Goal: Task Accomplishment & Management: Manage account settings

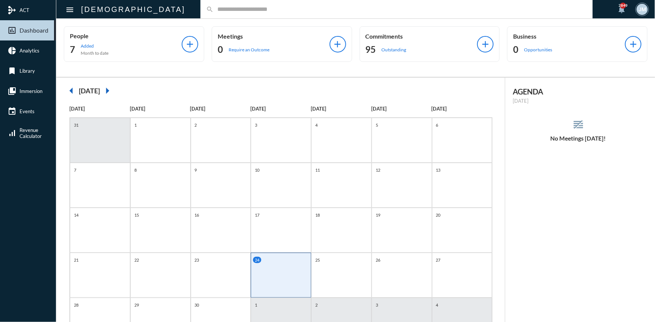
click at [214, 9] on input "text" at bounding box center [400, 9] width 373 height 6
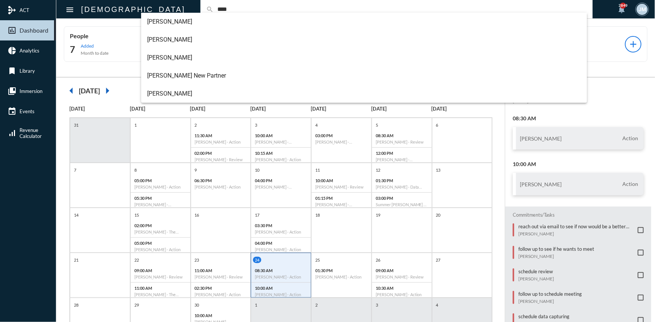
type input "****"
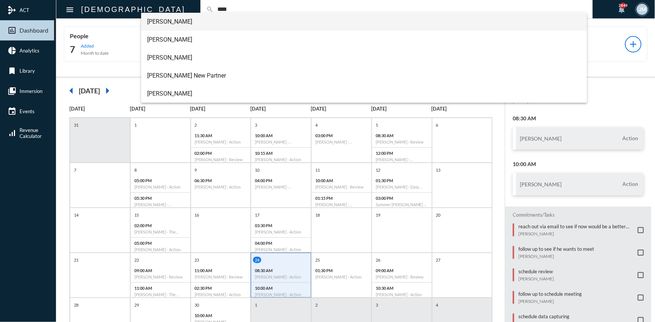
click at [155, 21] on span "[PERSON_NAME]" at bounding box center [364, 22] width 434 height 18
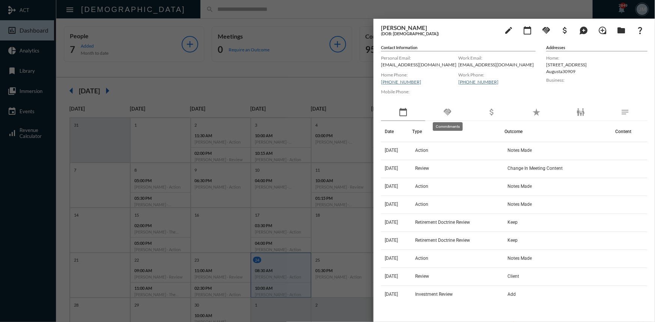
click at [451, 113] on mat-icon "handshake" at bounding box center [447, 112] width 9 height 9
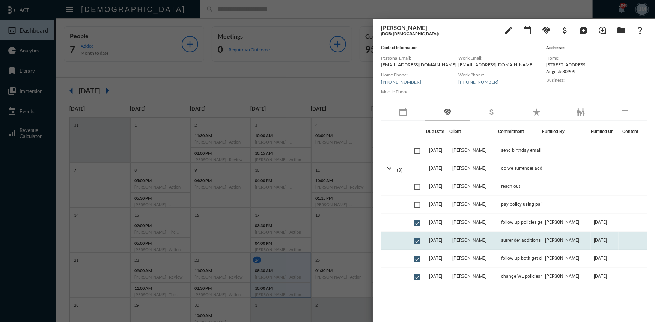
click at [449, 239] on td "[DATE]" at bounding box center [437, 241] width 23 height 18
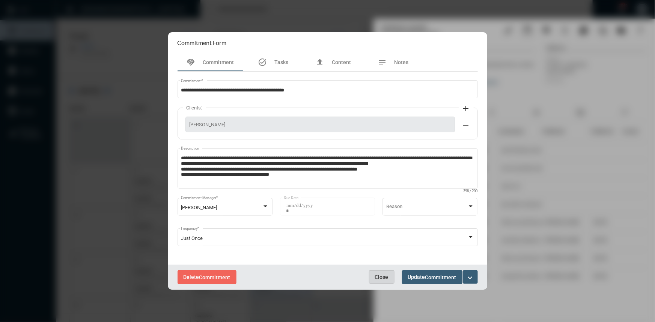
click at [378, 276] on span "Close" at bounding box center [382, 277] width 14 height 6
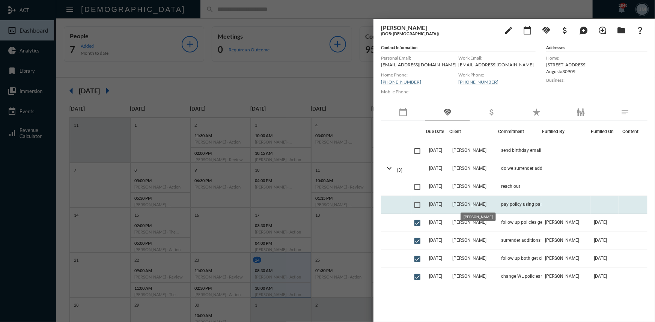
click at [474, 202] on span "[PERSON_NAME]" at bounding box center [469, 204] width 34 height 5
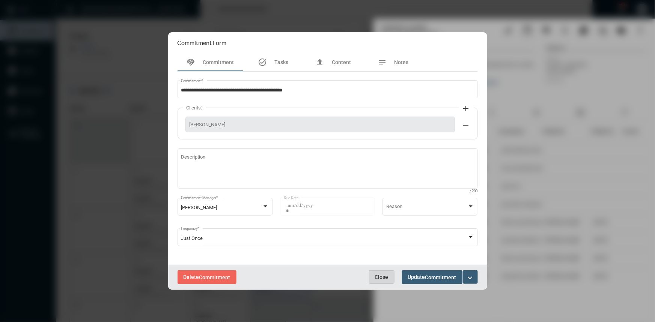
click at [377, 277] on span "Close" at bounding box center [382, 277] width 14 height 6
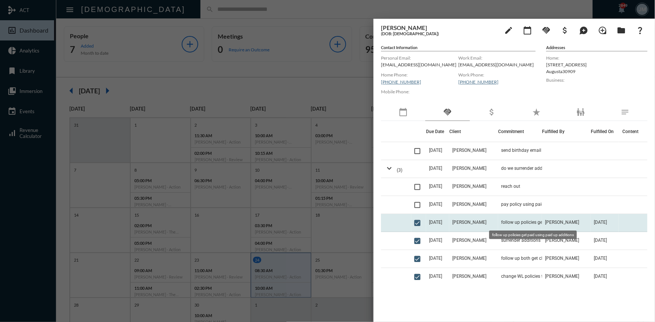
click at [513, 223] on span "follow up policies get paid using paid up additions" at bounding box center [538, 222] width 75 height 5
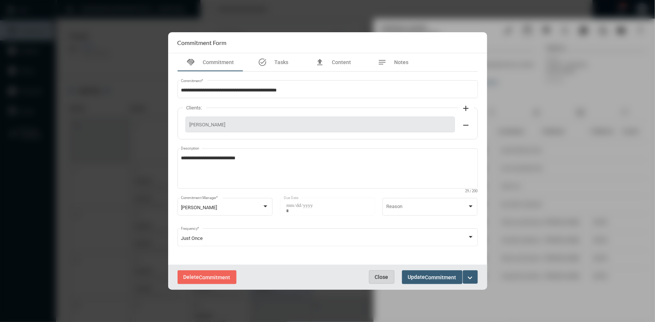
click at [384, 274] on span "Close" at bounding box center [382, 277] width 14 height 6
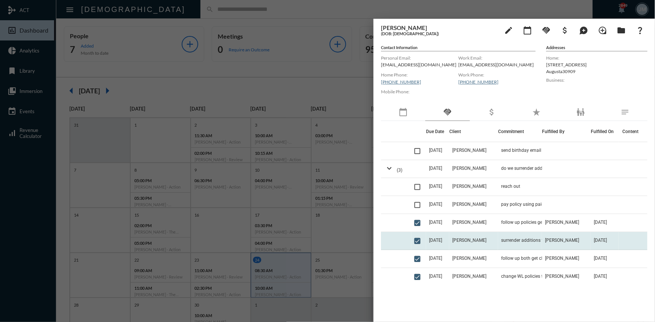
click at [471, 237] on td "[PERSON_NAME]" at bounding box center [473, 241] width 49 height 18
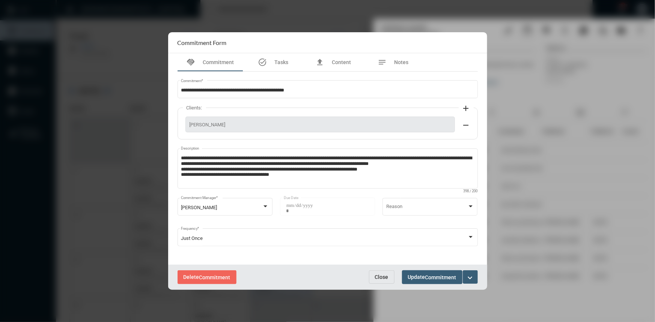
click at [377, 275] on span "Close" at bounding box center [382, 277] width 14 height 6
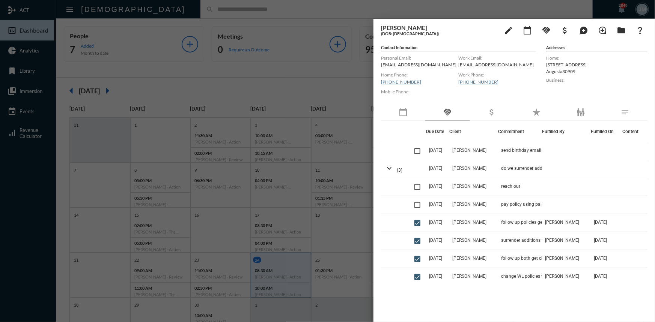
click at [327, 73] on div at bounding box center [327, 161] width 655 height 322
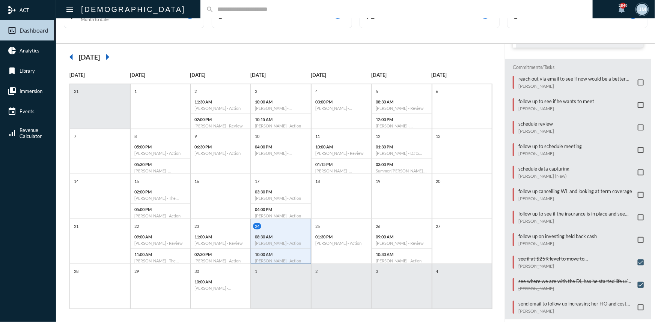
scroll to position [39, 0]
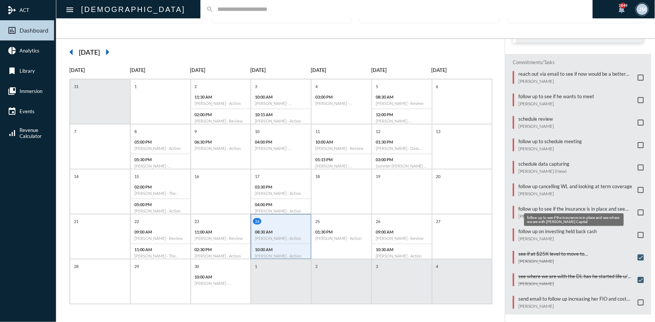
click at [563, 206] on p "follow up to see if the insurance is in place and see where we are with [PERSON…" at bounding box center [576, 209] width 116 height 6
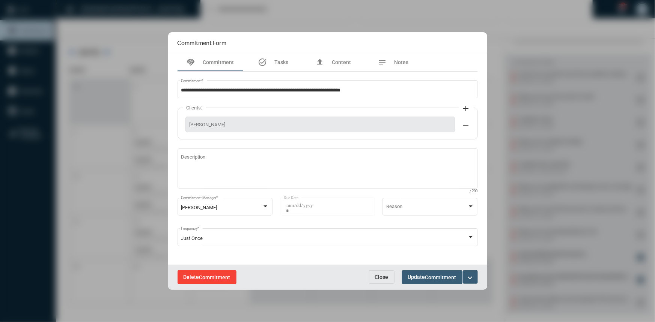
click at [192, 273] on button "Delete Commitment" at bounding box center [206, 278] width 59 height 14
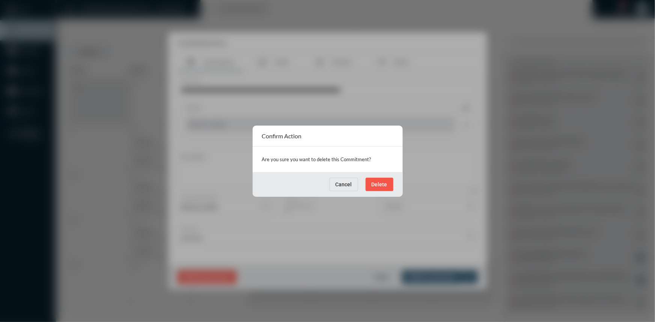
click at [374, 180] on button "Delete" at bounding box center [379, 185] width 28 height 14
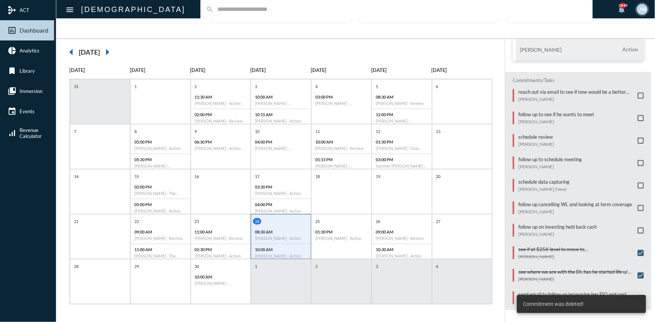
scroll to position [92, 0]
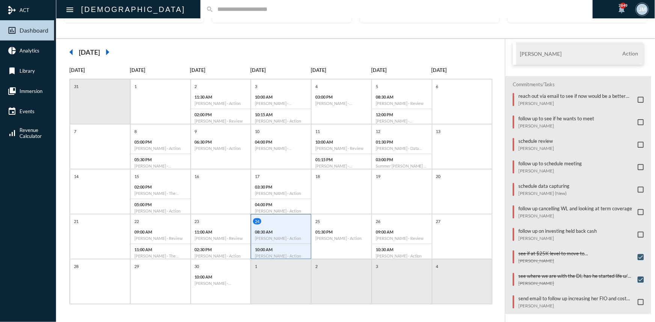
click at [214, 8] on input "text" at bounding box center [400, 9] width 373 height 6
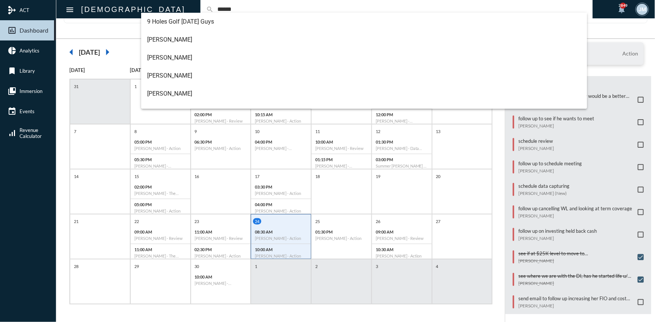
type input "******"
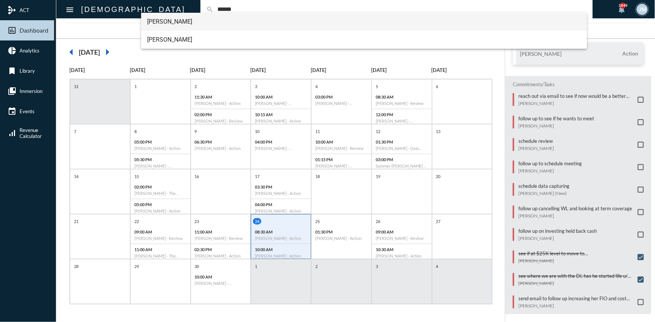
click at [174, 22] on span "[PERSON_NAME]" at bounding box center [364, 22] width 434 height 18
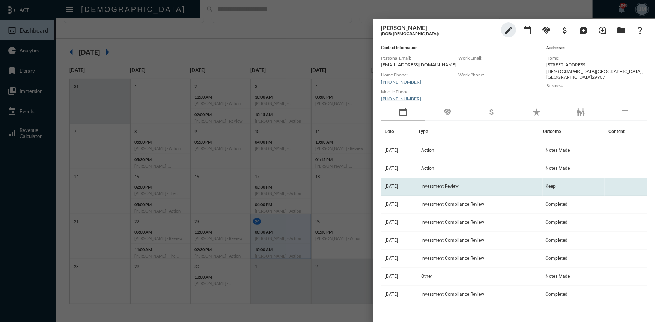
click at [448, 185] on span "Investment Review" at bounding box center [440, 186] width 38 height 5
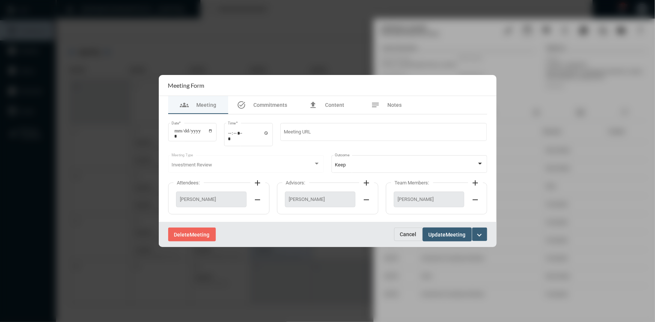
click at [404, 230] on button "Cancel" at bounding box center [408, 235] width 29 height 14
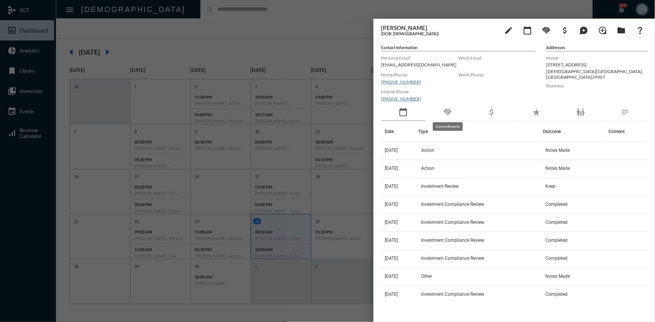
click at [444, 108] on mat-icon "handshake" at bounding box center [447, 112] width 9 height 9
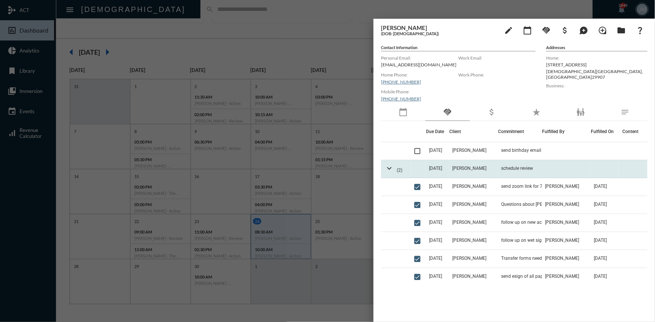
click at [394, 168] on td "expand_more (2)" at bounding box center [396, 169] width 30 height 18
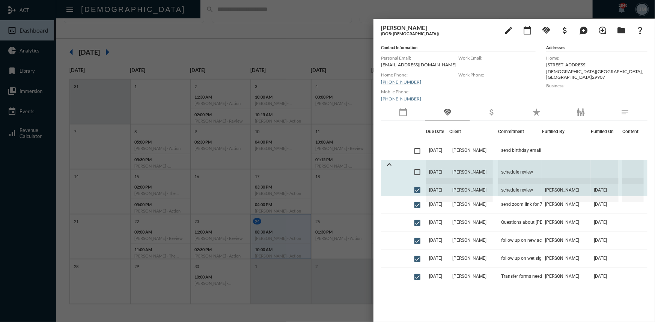
click at [435, 173] on span "[DATE]" at bounding box center [437, 172] width 23 height 24
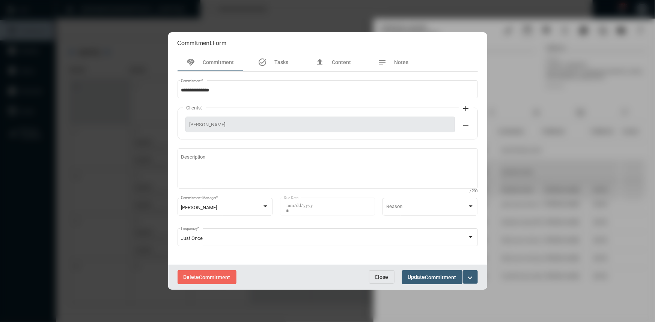
click at [468, 277] on mat-icon "expand_more" at bounding box center [470, 278] width 9 height 9
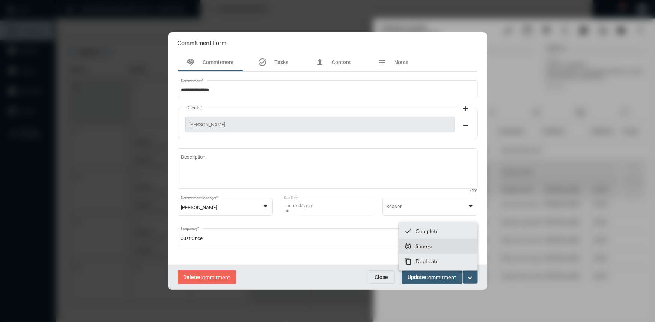
click at [431, 247] on p "Snooze" at bounding box center [423, 246] width 17 height 6
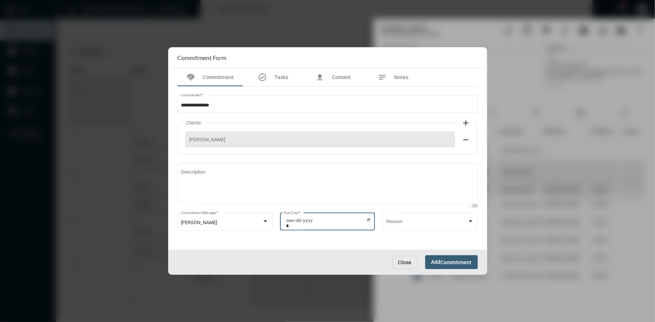
click at [368, 221] on input "**********" at bounding box center [328, 223] width 85 height 11
type input "**********"
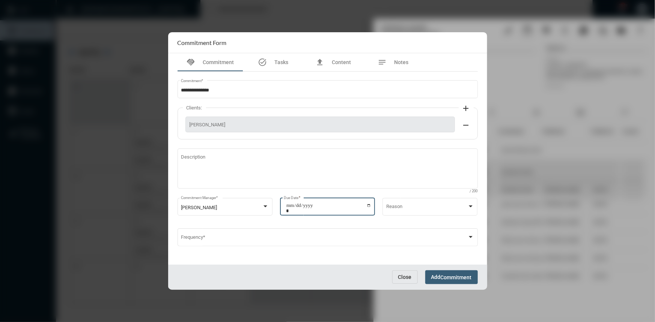
click at [452, 275] on span "Commitment" at bounding box center [456, 278] width 31 height 6
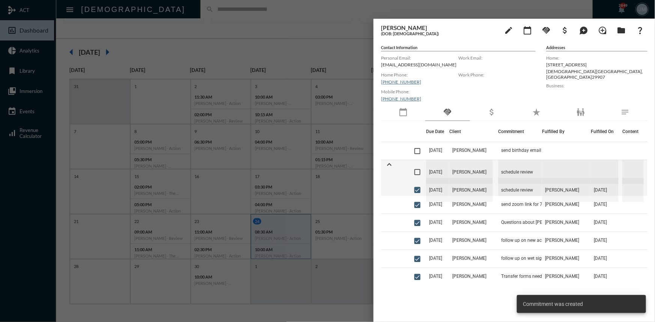
scroll to position [70, 0]
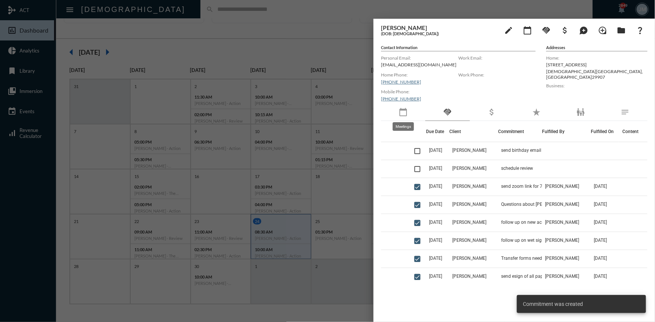
click at [404, 111] on mat-icon "calendar_today" at bounding box center [403, 112] width 9 height 9
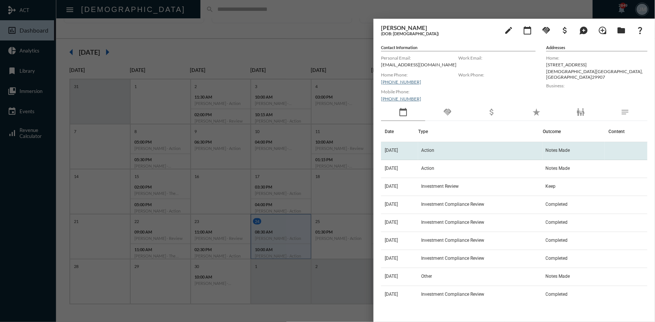
click at [391, 154] on td "[DATE]" at bounding box center [399, 151] width 37 height 18
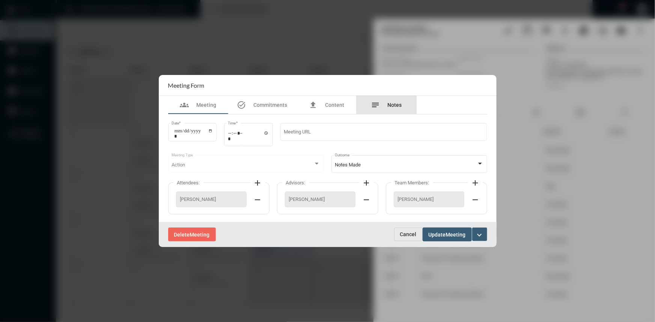
click at [396, 96] on div "notes Notes" at bounding box center [386, 105] width 60 height 18
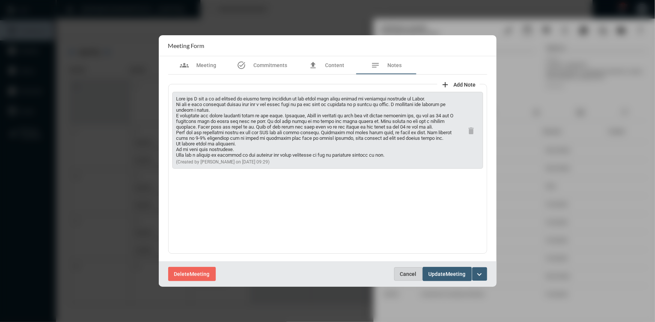
click at [402, 270] on button "Cancel" at bounding box center [408, 275] width 29 height 14
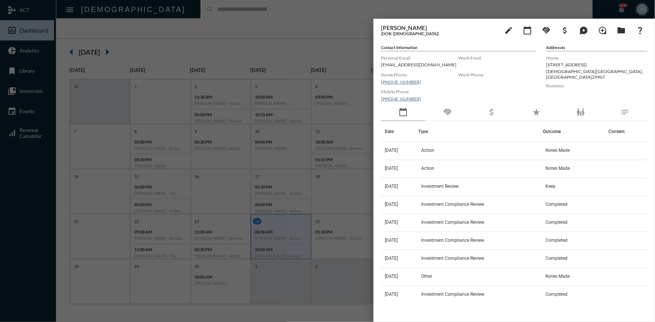
click at [337, 39] on div at bounding box center [327, 161] width 655 height 322
